Goal: Task Accomplishment & Management: Manage account settings

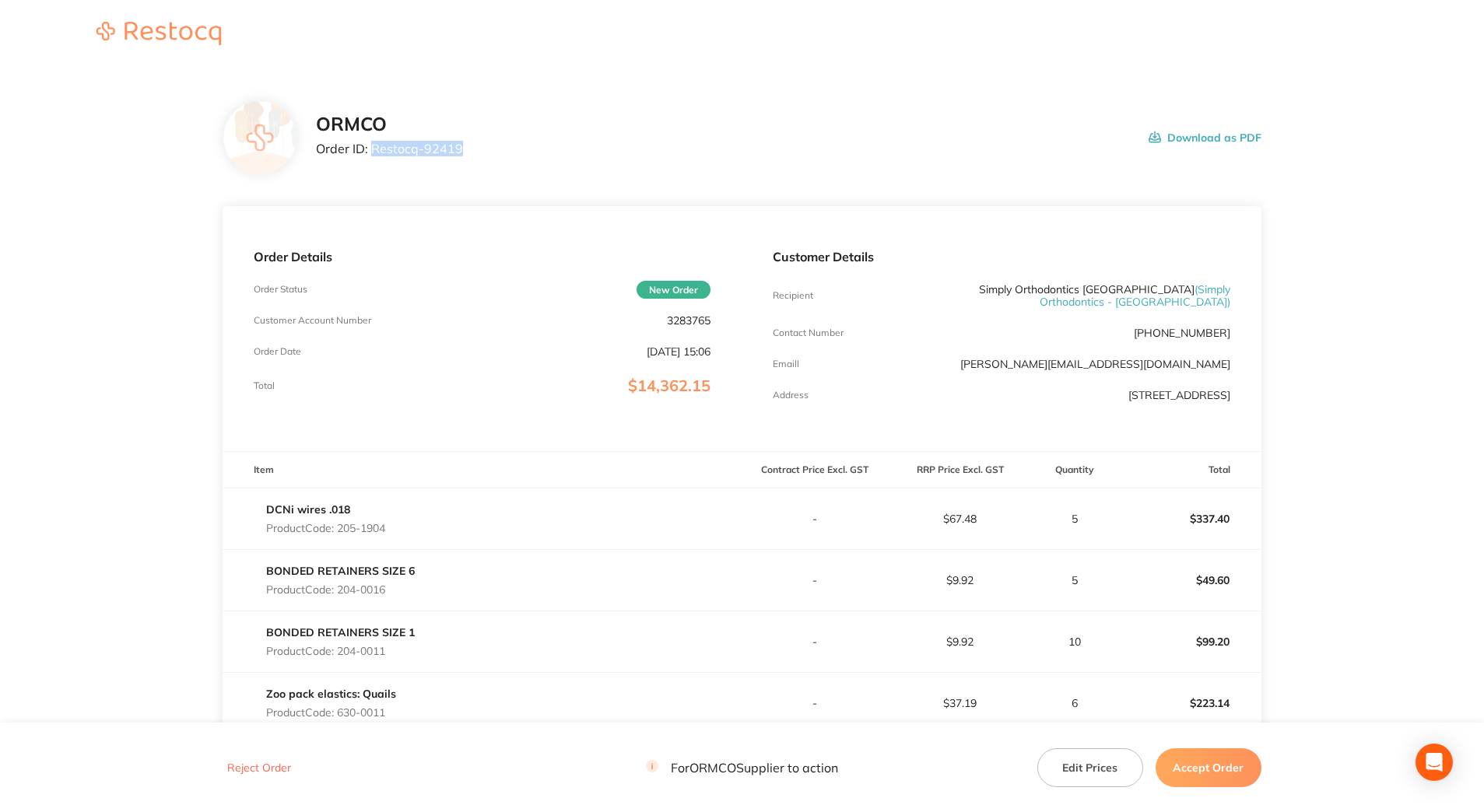
drag, startPoint x: 466, startPoint y: 148, endPoint x: 371, endPoint y: 156, distance: 95.3
click at [371, 156] on div "ORMCO Order ID: Restocq- 92419 Download as PDF" at bounding box center [788, 137] width 946 height 48
drag, startPoint x: 371, startPoint y: 156, endPoint x: 392, endPoint y: 149, distance: 22.1
copy p "Restocq- 92419"
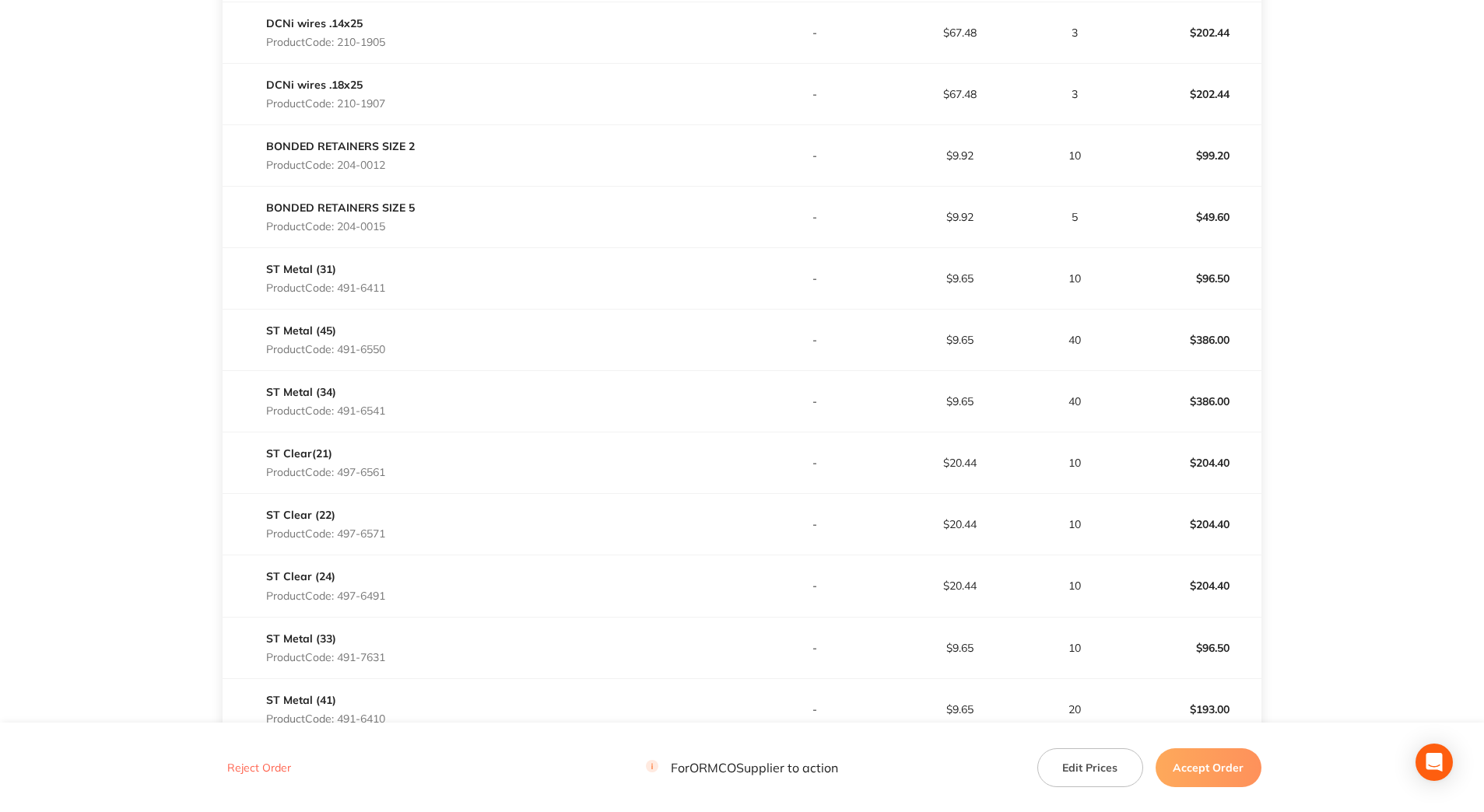
scroll to position [934, 0]
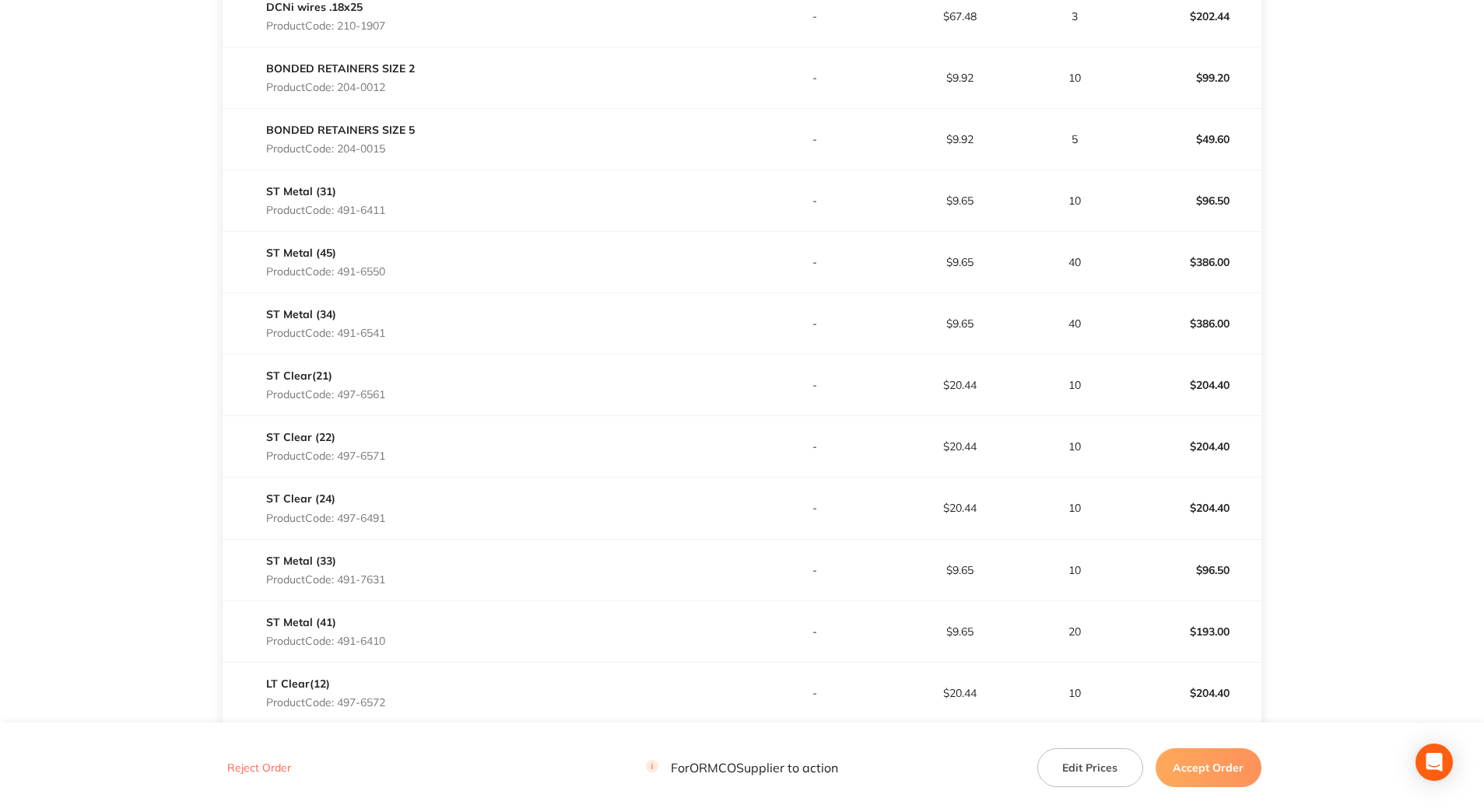
click at [417, 338] on div "ST Metal (34) Product Code: 491-6541" at bounding box center [482, 324] width 519 height 44
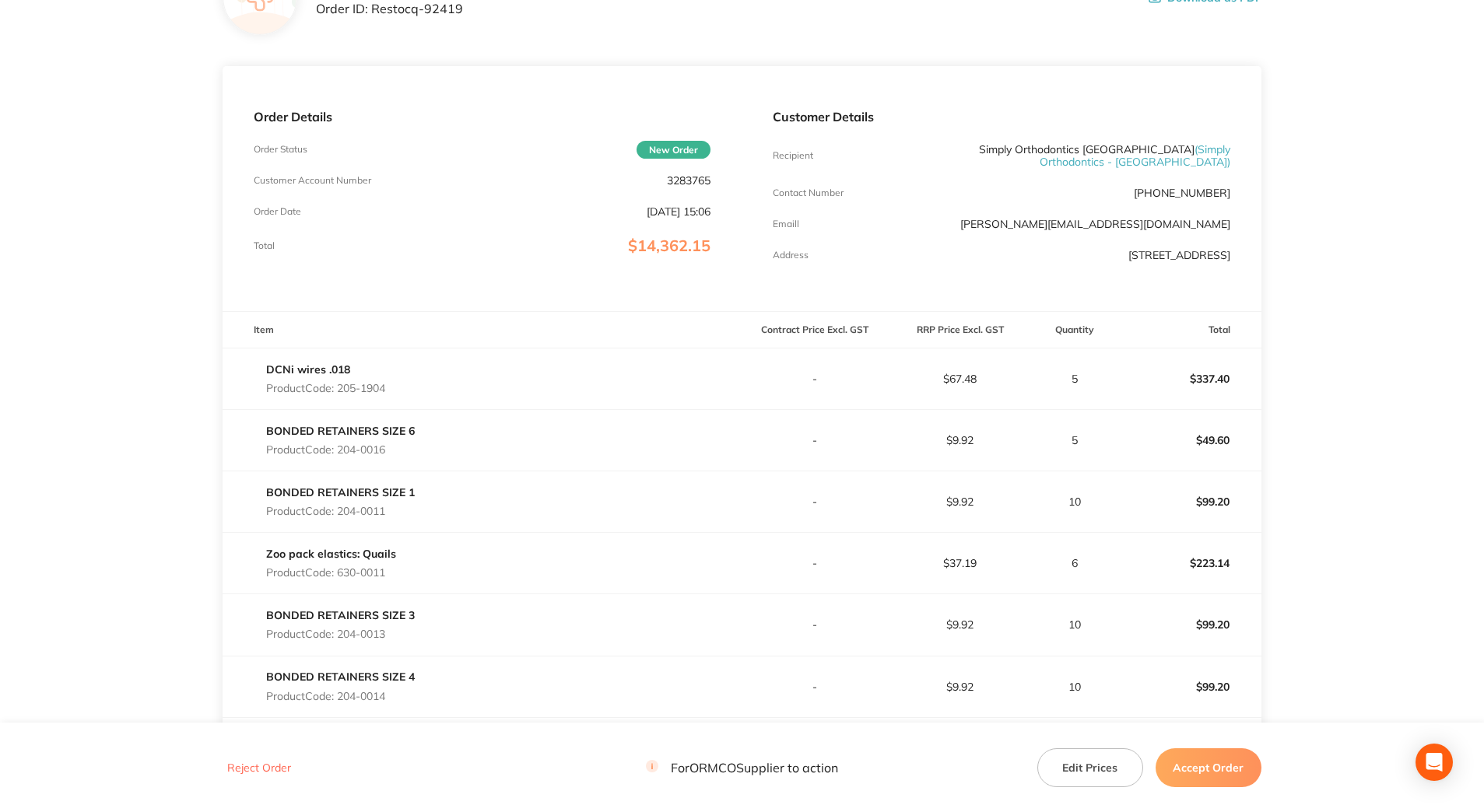
scroll to position [0, 0]
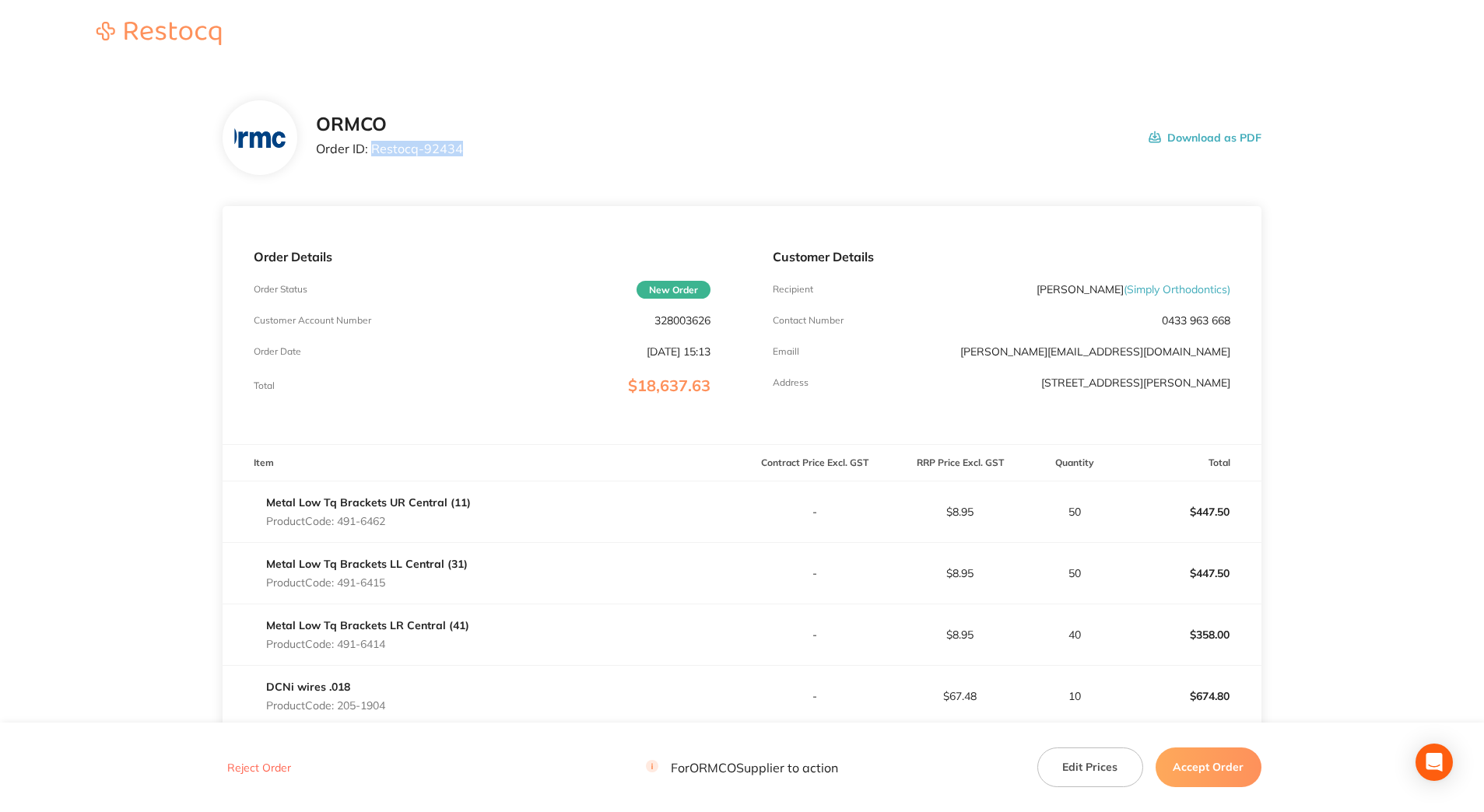
drag, startPoint x: 485, startPoint y: 151, endPoint x: 370, endPoint y: 150, distance: 115.0
click at [370, 150] on div "ORMCO Order ID: Restocq- 92434 Download as PDF" at bounding box center [788, 137] width 946 height 48
drag, startPoint x: 370, startPoint y: 150, endPoint x: 380, endPoint y: 150, distance: 10.0
copy p "Restocq- 92434"
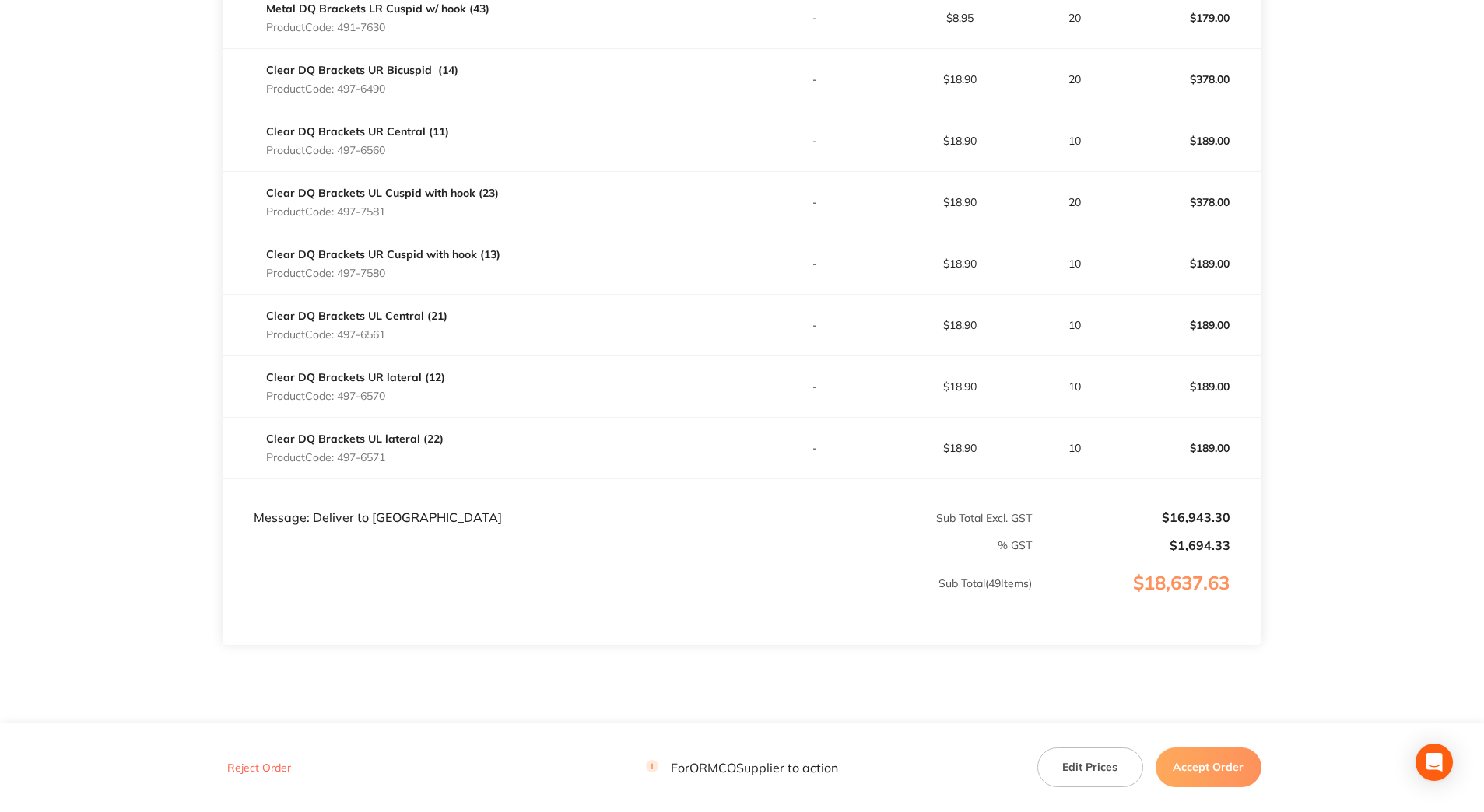
scroll to position [3063, 0]
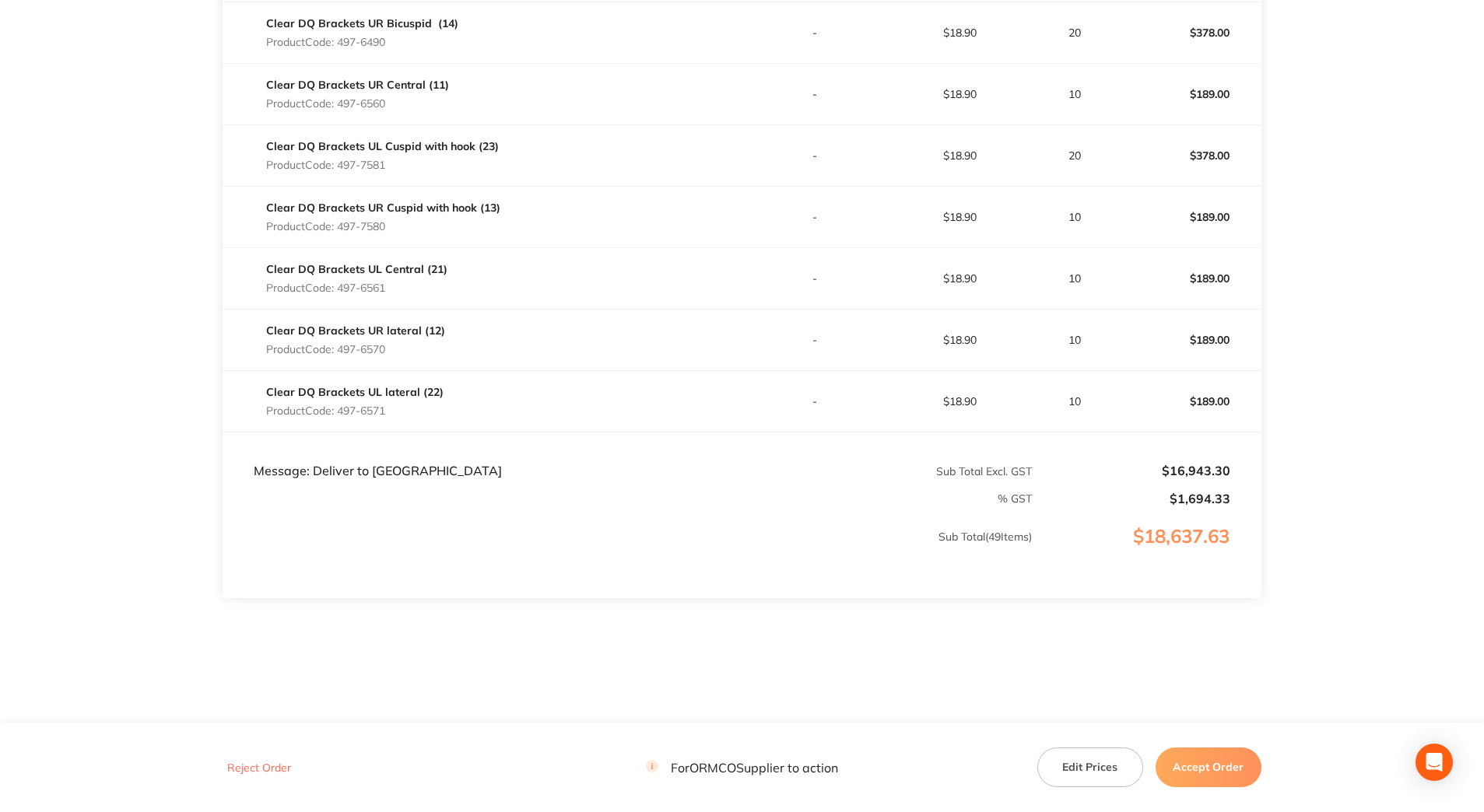
click at [1232, 771] on button "Accept Order" at bounding box center [1208, 767] width 106 height 39
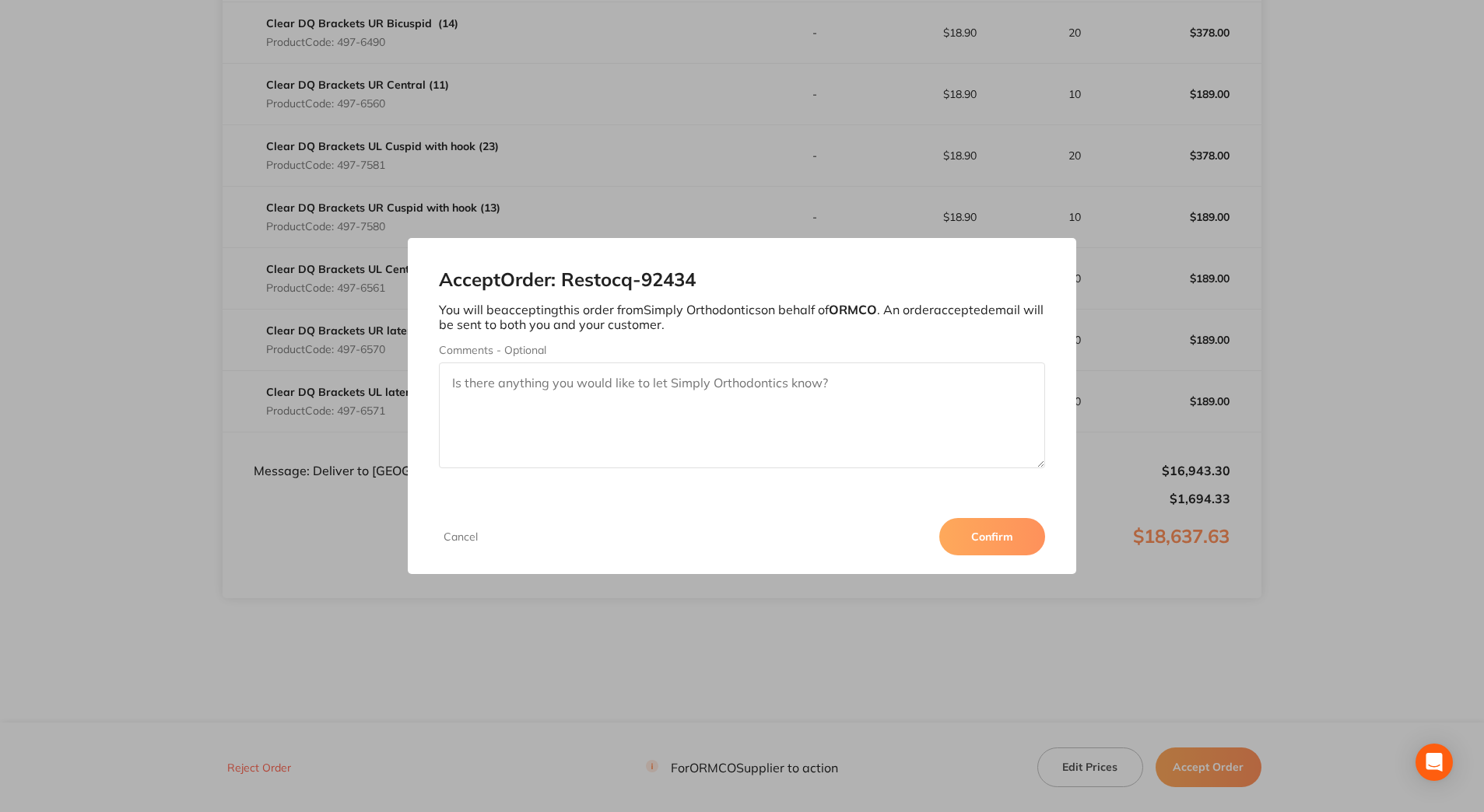
click at [987, 531] on button "Confirm" at bounding box center [991, 537] width 106 height 37
